Goal: Find contact information: Find contact information

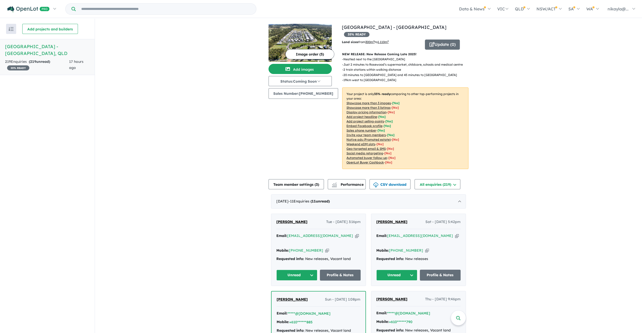
scroll to position [25, 0]
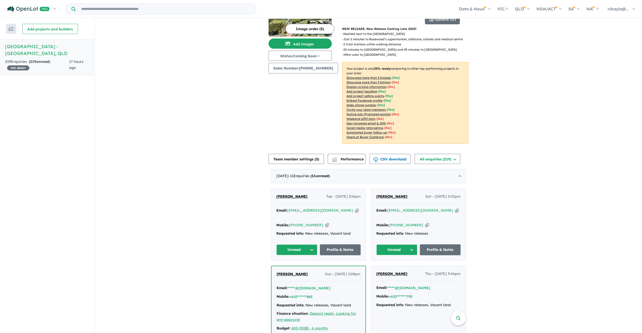
drag, startPoint x: 412, startPoint y: 189, endPoint x: 387, endPoint y: 189, distance: 24.8
click at [387, 193] on div "[PERSON_NAME]-Ashton Sat - [DATE] 5:42pm" at bounding box center [419, 198] width 84 height 10
drag, startPoint x: 437, startPoint y: 202, endPoint x: 390, endPoint y: 199, distance: 46.9
click at [390, 199] on div "[PERSON_NAME]-Ashton Sat - [DATE] 5:42pm Email: [EMAIL_ADDRESS][DOMAIN_NAME] Co…" at bounding box center [418, 224] width 94 height 72
drag, startPoint x: 390, startPoint y: 199, endPoint x: 415, endPoint y: 212, distance: 28.8
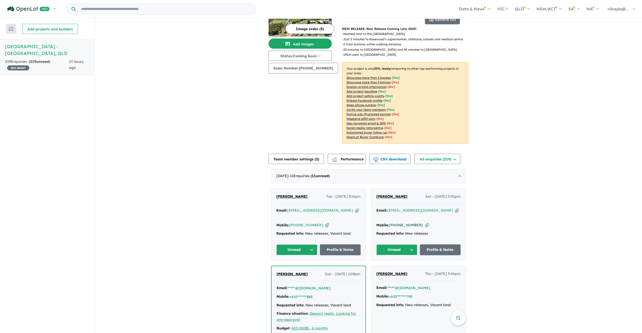
click at [425, 222] on div "Mobile: [PHONE_NUMBER] Copied!" at bounding box center [419, 225] width 84 height 6
drag, startPoint x: 416, startPoint y: 212, endPoint x: 389, endPoint y: 212, distance: 26.8
click at [389, 222] on div "Mobile: [PHONE_NUMBER] Copied!" at bounding box center [419, 225] width 84 height 6
copy link "[PHONE_NUMBER]"
drag, startPoint x: 436, startPoint y: 204, endPoint x: 387, endPoint y: 204, distance: 48.6
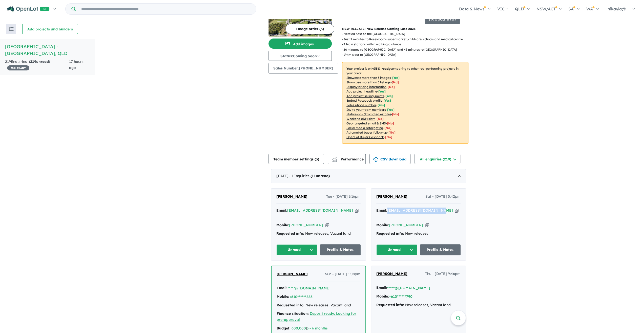
click at [387, 207] on div "Email: [EMAIL_ADDRESS][DOMAIN_NAME] Copied!" at bounding box center [419, 213] width 84 height 12
copy a%20Rosewood%20Green%20Estate%20-%20Rosewood"] "[EMAIL_ADDRESS][DOMAIN_NAME]"
drag, startPoint x: 317, startPoint y: 211, endPoint x: 290, endPoint y: 213, distance: 26.9
click at [290, 222] on div "Mobile: [PHONE_NUMBER] Copied!" at bounding box center [319, 225] width 84 height 6
copy link "[PHONE_NUMBER]"
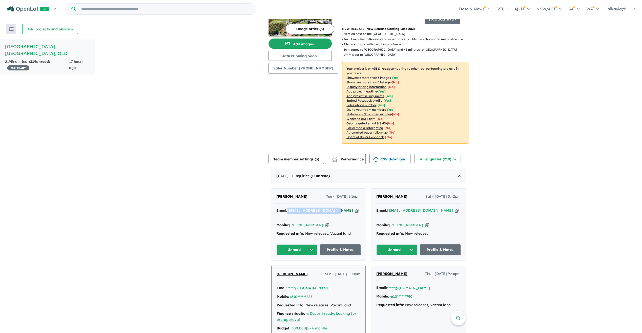
drag, startPoint x: 330, startPoint y: 203, endPoint x: 288, endPoint y: 203, distance: 42.0
click at [288, 207] on div "Email: [EMAIL_ADDRESS][DOMAIN_NAME] Copied!" at bounding box center [319, 213] width 84 height 12
copy a%20Rosewood%20Green%20Estate%20-%20Rosewood"] "[EMAIL_ADDRESS][DOMAIN_NAME]"
